Goal: Information Seeking & Learning: Learn about a topic

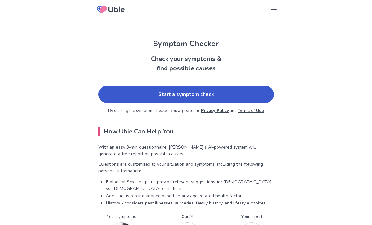
click at [228, 97] on link "Start a symptom check" at bounding box center [186, 94] width 176 height 17
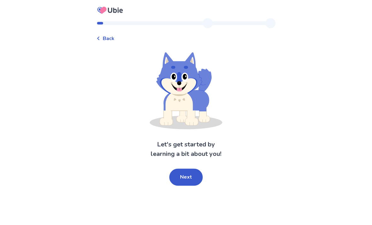
scroll to position [20, 0]
click at [187, 169] on button "Next" at bounding box center [185, 177] width 33 height 17
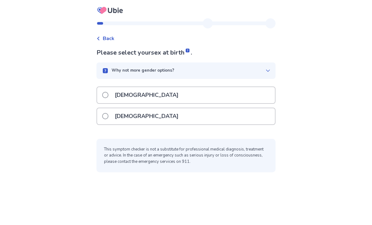
click at [111, 108] on label "[DEMOGRAPHIC_DATA]" at bounding box center [142, 116] width 80 height 16
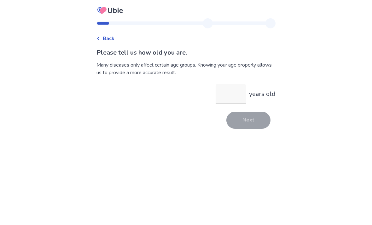
click at [232, 94] on input "years old" at bounding box center [231, 94] width 30 height 20
type input "**"
click at [252, 120] on button "Next" at bounding box center [249, 120] width 44 height 17
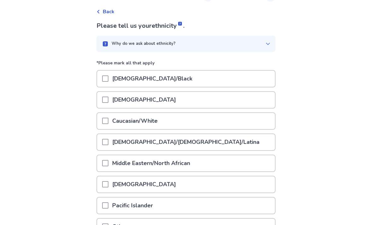
scroll to position [27, 0]
click at [109, 122] on span at bounding box center [105, 121] width 6 height 6
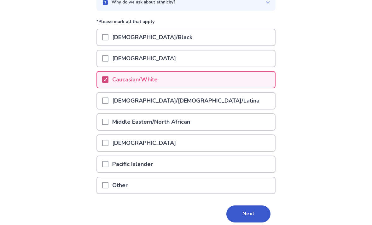
scroll to position [73, 0]
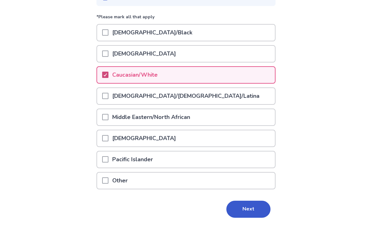
click at [251, 211] on button "Next" at bounding box center [249, 209] width 44 height 17
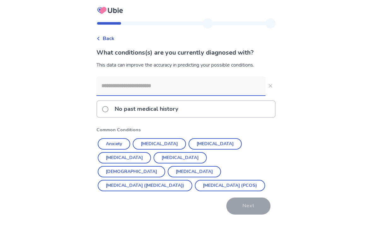
click at [121, 143] on button "Anxiety" at bounding box center [114, 143] width 33 height 11
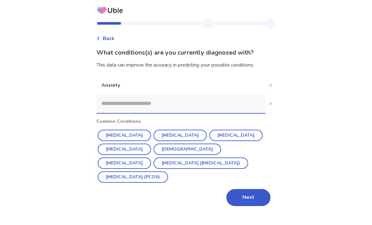
click at [160, 164] on button "Irritable Bowel Syndrome (IBS)" at bounding box center [201, 163] width 95 height 11
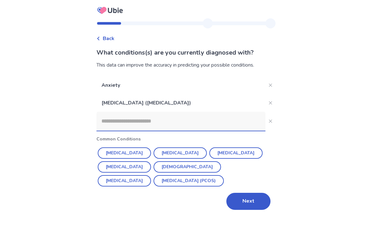
click at [256, 199] on button "Next" at bounding box center [249, 201] width 44 height 17
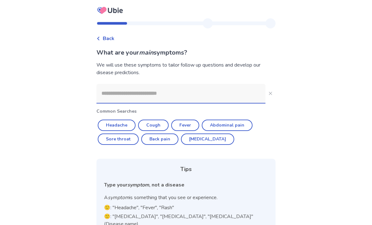
click at [241, 125] on button "Abdominal pain" at bounding box center [227, 125] width 51 height 11
type input "**********"
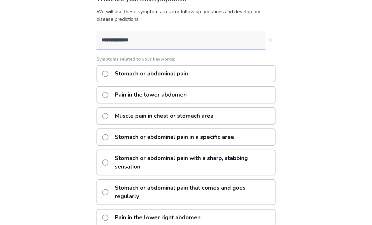
scroll to position [53, 0]
click at [109, 76] on span at bounding box center [105, 74] width 6 height 6
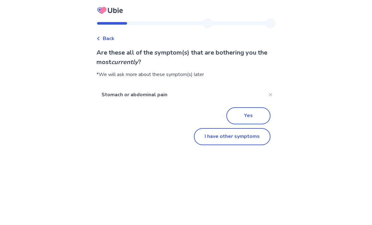
click at [253, 137] on button "I have other symptoms" at bounding box center [232, 136] width 77 height 17
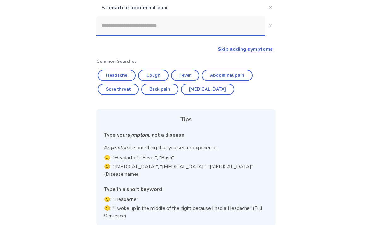
scroll to position [77, 0]
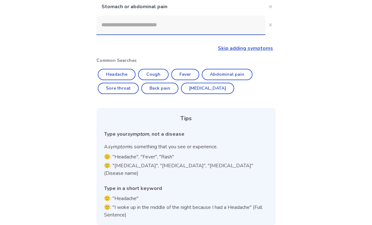
click at [178, 25] on input at bounding box center [181, 24] width 169 height 19
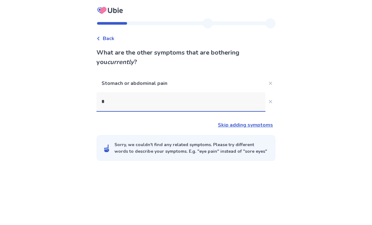
scroll to position [20, 0]
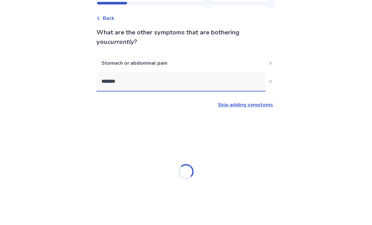
type input "********"
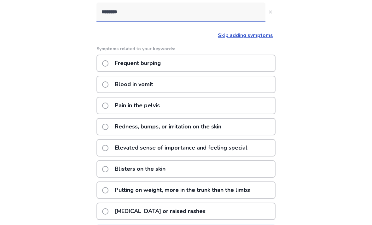
scroll to position [96, 0]
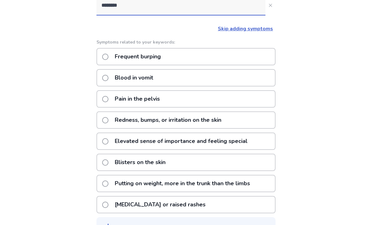
click at [109, 56] on span at bounding box center [105, 57] width 6 height 6
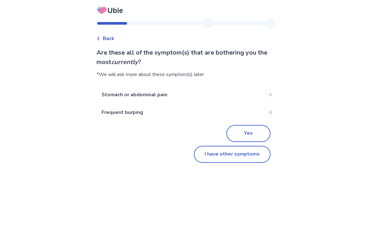
click at [250, 156] on button "I have other symptoms" at bounding box center [232, 154] width 77 height 17
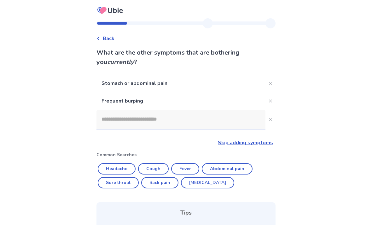
scroll to position [94, 0]
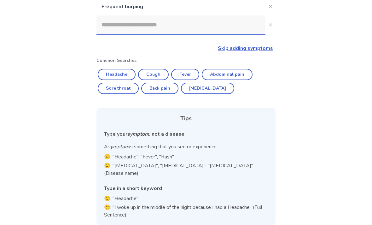
click at [162, 28] on input at bounding box center [181, 24] width 169 height 19
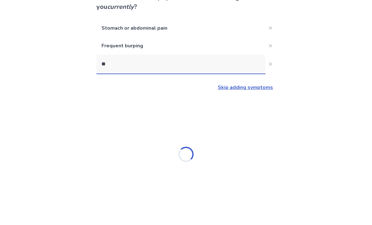
scroll to position [20, 0]
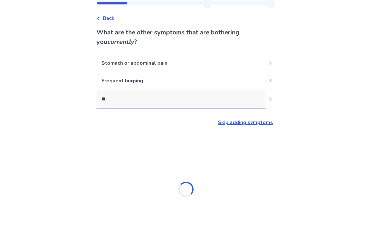
type input "***"
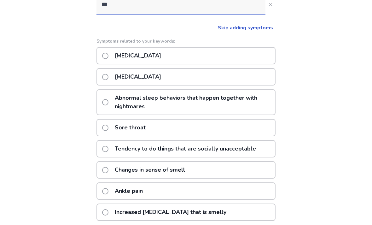
scroll to position [115, 0]
click at [109, 57] on span at bounding box center [105, 56] width 6 height 6
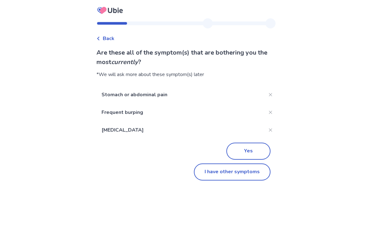
click at [246, 172] on button "I have other symptoms" at bounding box center [232, 172] width 77 height 17
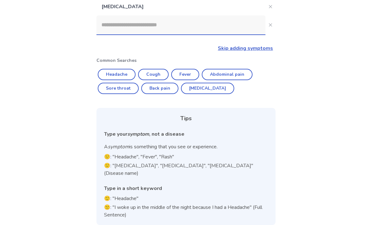
click at [205, 89] on button "Diarrhea" at bounding box center [207, 88] width 53 height 11
type input "********"
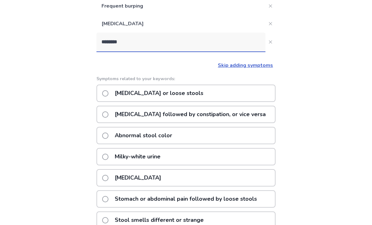
scroll to position [95, 0]
click at [109, 116] on span at bounding box center [105, 114] width 6 height 6
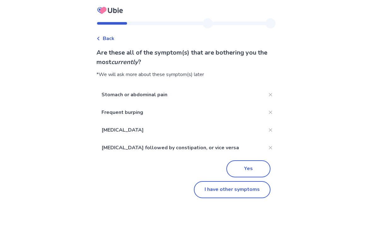
click at [245, 189] on button "I have other symptoms" at bounding box center [232, 189] width 77 height 17
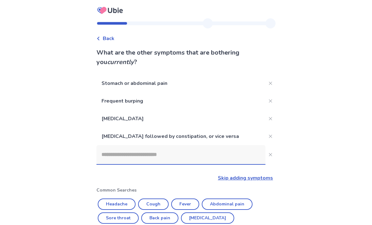
scroll to position [116, 0]
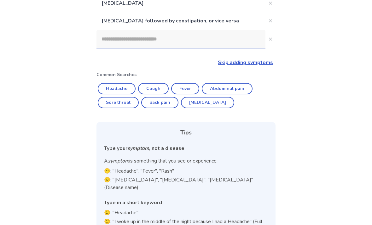
click at [169, 41] on input at bounding box center [181, 39] width 169 height 19
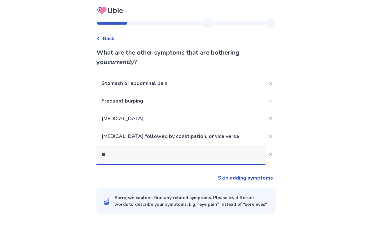
scroll to position [20, 0]
type input "*"
type input "***"
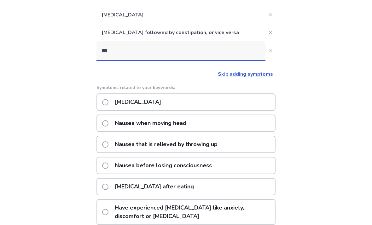
scroll to position [104, 0]
click at [109, 103] on span at bounding box center [105, 102] width 6 height 6
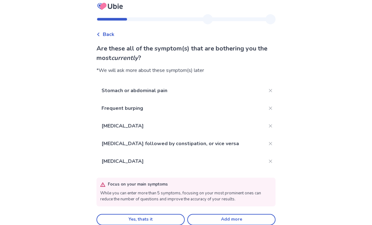
scroll to position [20, 0]
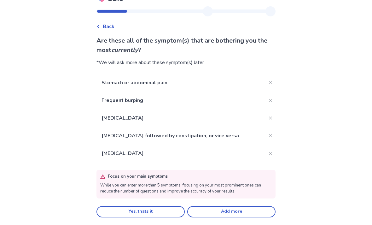
click at [152, 206] on button "Yes, thats it" at bounding box center [141, 211] width 88 height 11
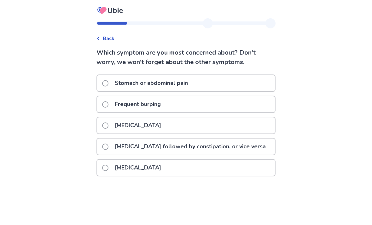
click at [109, 107] on span at bounding box center [105, 104] width 6 height 6
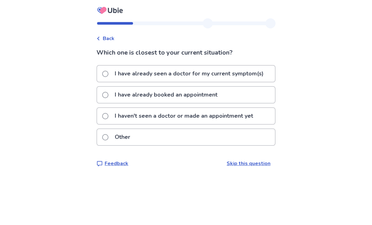
click at [109, 73] on span at bounding box center [105, 74] width 6 height 6
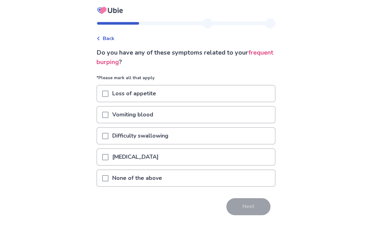
click at [109, 96] on span at bounding box center [105, 94] width 6 height 6
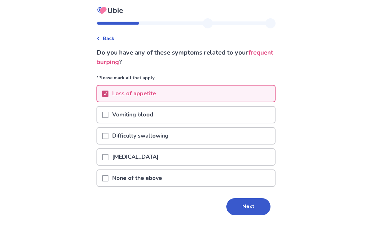
click at [247, 205] on button "Next" at bounding box center [249, 206] width 44 height 17
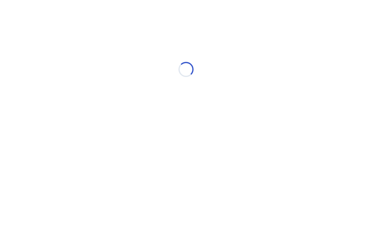
select select "*"
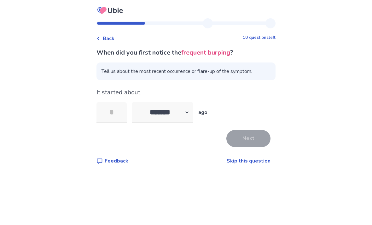
click at [118, 110] on input "tel" at bounding box center [112, 112] width 30 height 20
type input "*"
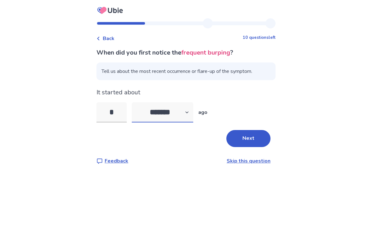
click at [193, 112] on select "******* ****** ******* ******** *******" at bounding box center [163, 112] width 62 height 20
select select "*"
click at [257, 138] on button "Next" at bounding box center [249, 138] width 44 height 17
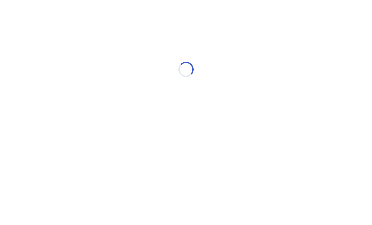
select select "*"
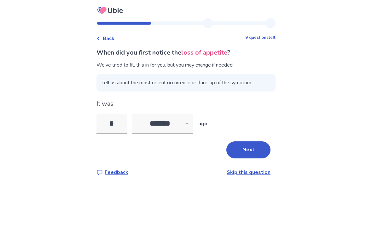
click at [121, 122] on input "*" at bounding box center [112, 124] width 30 height 20
type input "*"
click at [190, 123] on select "******* ****** ******* ******** *******" at bounding box center [163, 124] width 62 height 20
select select "*"
click at [254, 150] on button "Next" at bounding box center [249, 149] width 44 height 17
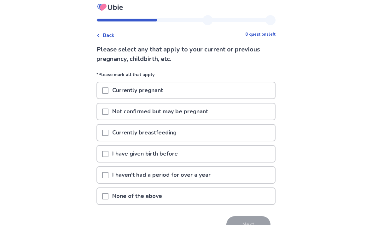
scroll to position [3, 0]
click at [109, 154] on span at bounding box center [105, 154] width 6 height 6
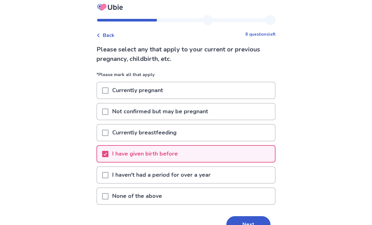
click at [109, 173] on span at bounding box center [105, 175] width 6 height 6
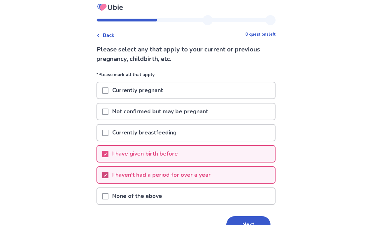
click at [255, 223] on button "Next" at bounding box center [249, 224] width 44 height 17
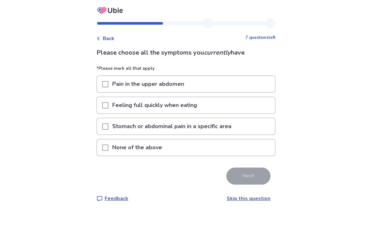
click at [107, 85] on span at bounding box center [105, 84] width 6 height 6
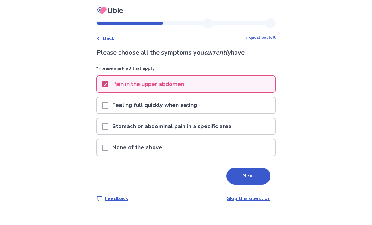
click at [252, 172] on button "Next" at bounding box center [249, 176] width 44 height 17
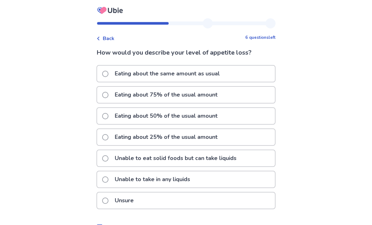
click at [112, 115] on label "Eating about 50% of the usual amount" at bounding box center [161, 116] width 119 height 16
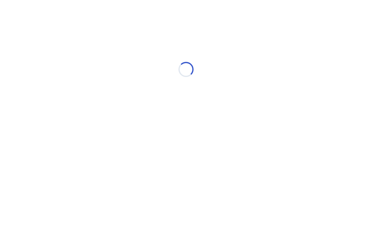
select select "*"
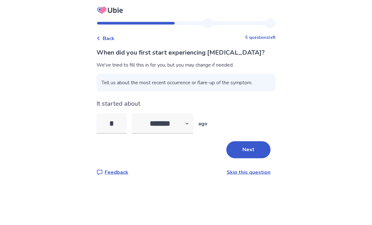
scroll to position [7, 0]
click at [126, 115] on input "*" at bounding box center [112, 124] width 30 height 20
type input "*"
click at [193, 115] on select "******* ****** ******* ******** *******" at bounding box center [163, 124] width 62 height 20
select select "*"
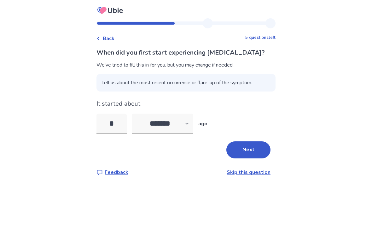
click at [254, 143] on button "Next" at bounding box center [249, 149] width 44 height 17
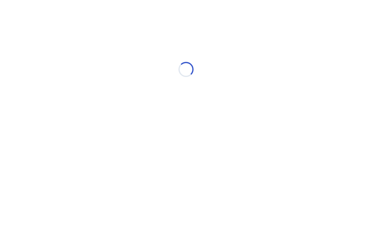
scroll to position [0, 0]
select select "*"
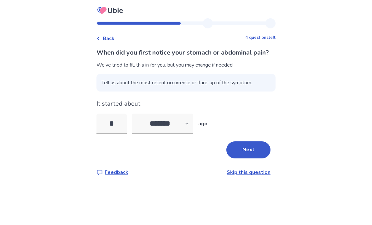
click at [253, 158] on button "Next" at bounding box center [249, 149] width 44 height 17
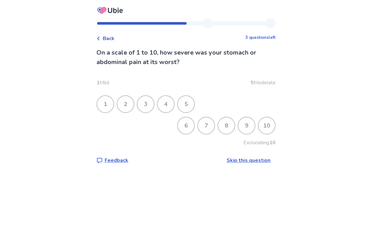
click at [183, 125] on div "6" at bounding box center [186, 125] width 16 height 16
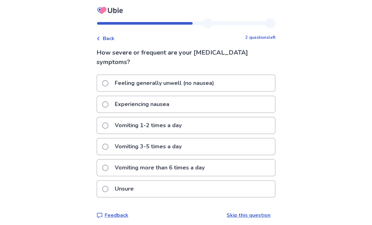
click at [113, 105] on label "Experiencing nausea" at bounding box center [137, 104] width 71 height 16
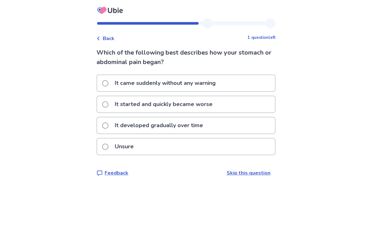
click at [109, 125] on span at bounding box center [105, 125] width 6 height 6
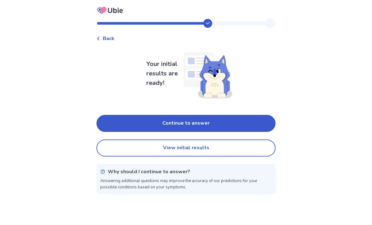
click at [250, 123] on button "Continue to answer" at bounding box center [186, 123] width 179 height 17
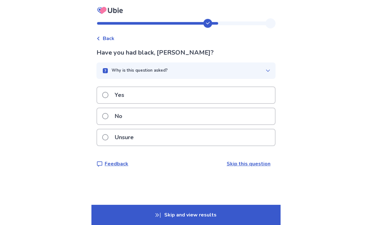
click at [114, 95] on label "Yes" at bounding box center [115, 95] width 26 height 16
click at [109, 116] on span at bounding box center [105, 116] width 6 height 6
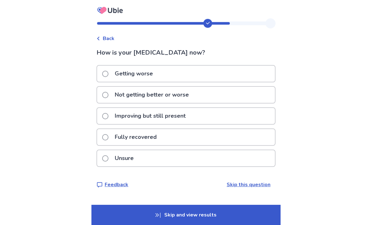
click at [109, 96] on span at bounding box center [105, 95] width 6 height 6
click at [109, 94] on span at bounding box center [105, 95] width 6 height 6
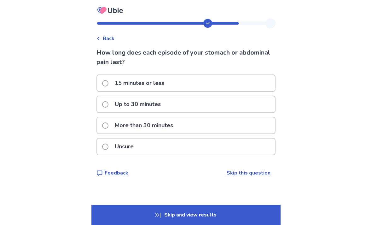
click at [109, 124] on span at bounding box center [105, 125] width 6 height 6
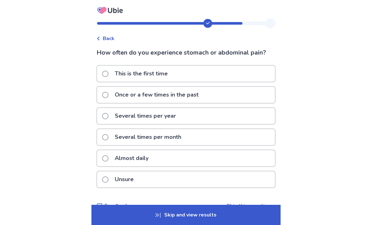
click at [109, 117] on span at bounding box center [105, 116] width 6 height 6
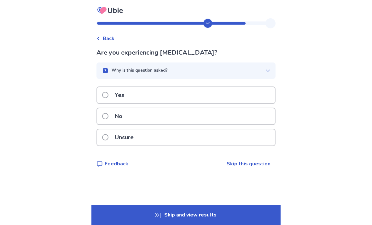
click at [109, 96] on span at bounding box center [105, 95] width 6 height 6
click at [108, 97] on span at bounding box center [105, 95] width 6 height 6
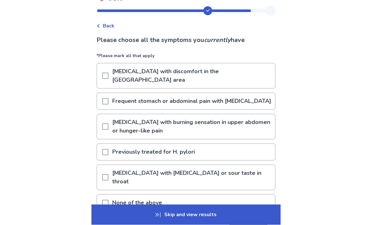
scroll to position [13, 0]
click at [109, 98] on span at bounding box center [105, 101] width 6 height 6
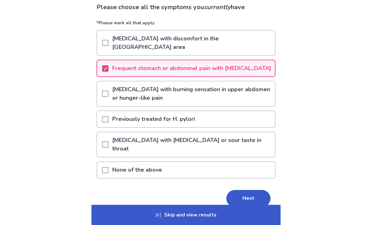
scroll to position [47, 0]
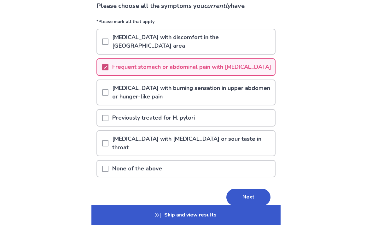
click at [248, 189] on button "Next" at bounding box center [249, 197] width 44 height 17
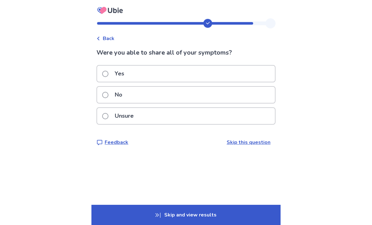
click at [109, 74] on span at bounding box center [105, 74] width 6 height 6
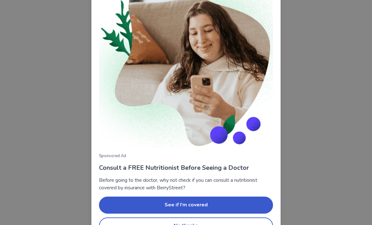
scroll to position [51, 0]
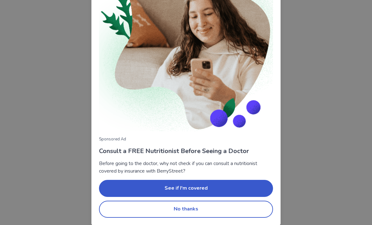
click at [205, 207] on button "No thanks" at bounding box center [186, 209] width 174 height 17
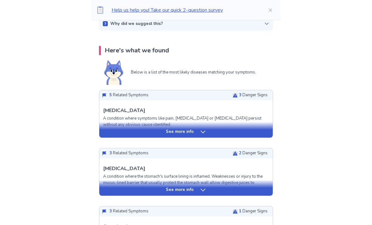
scroll to position [110, 0]
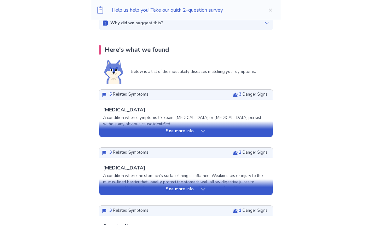
click at [190, 133] on p "See more info" at bounding box center [180, 131] width 28 height 6
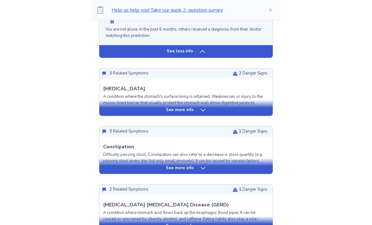
scroll to position [570, 0]
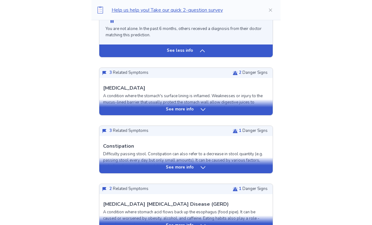
click at [228, 113] on div "See more info" at bounding box center [186, 109] width 174 height 6
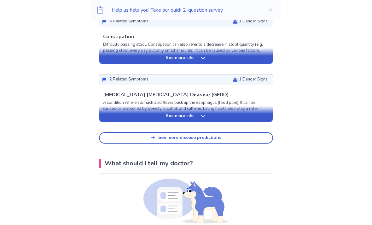
scroll to position [1060, 0]
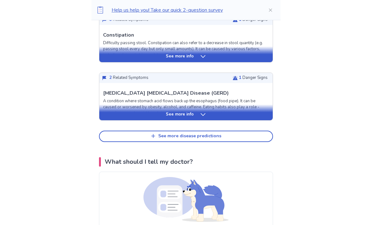
click at [200, 118] on icon at bounding box center [203, 114] width 6 height 6
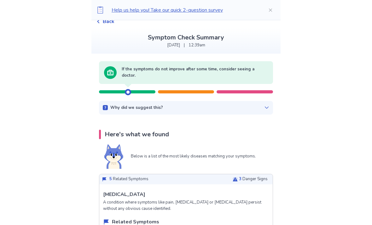
scroll to position [0, 0]
